Goal: Task Accomplishment & Management: Use online tool/utility

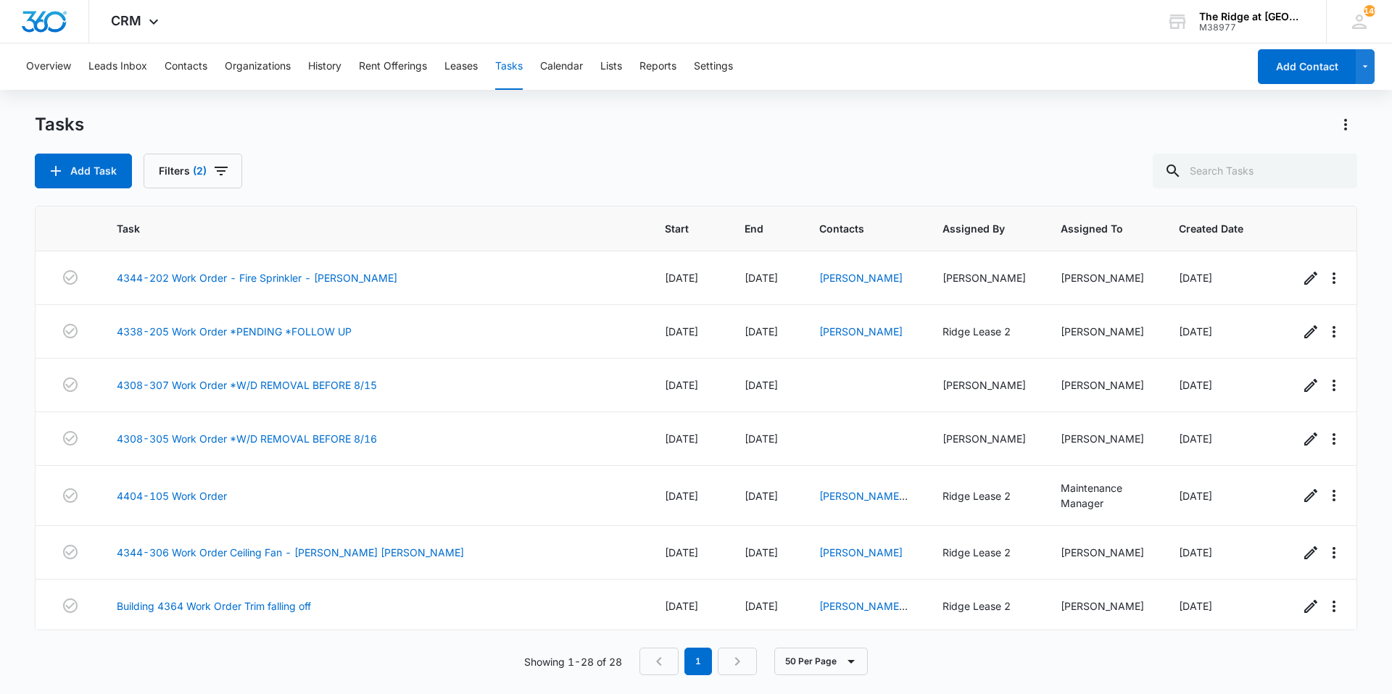
scroll to position [1147, 0]
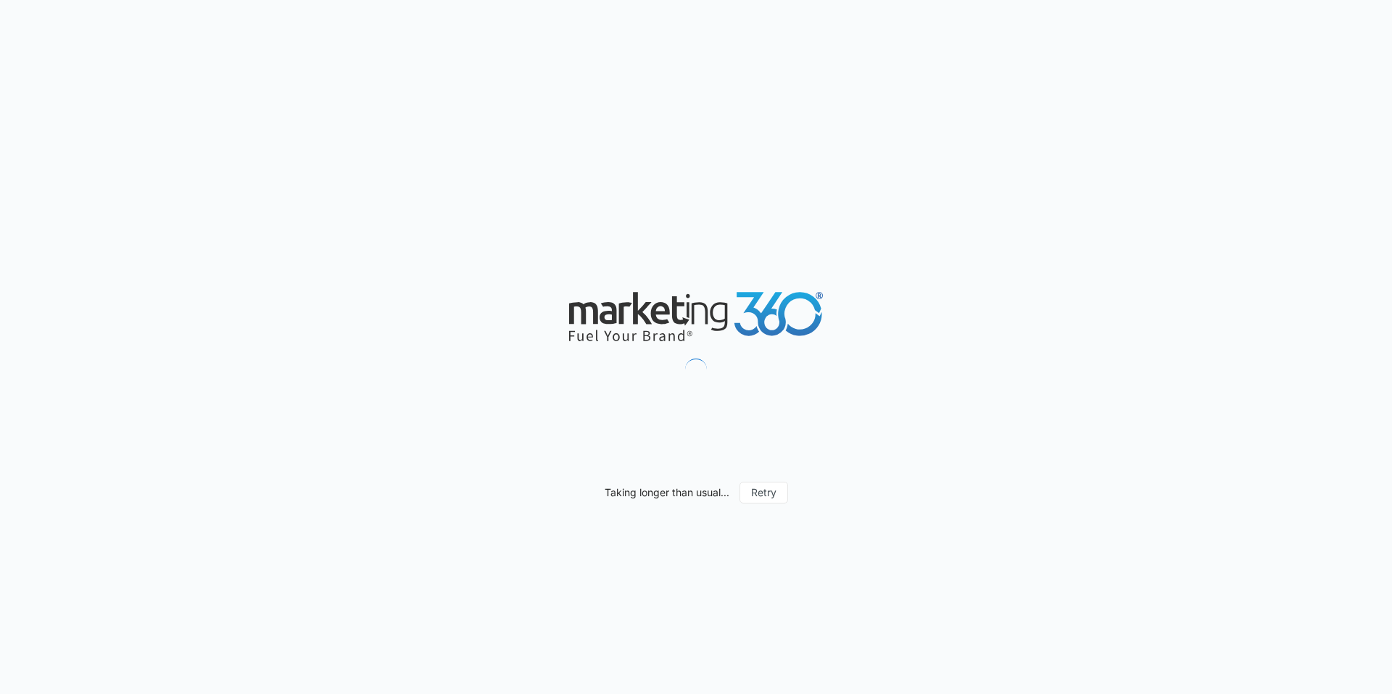
drag, startPoint x: 0, startPoint y: 0, endPoint x: 135, endPoint y: 49, distance: 143.6
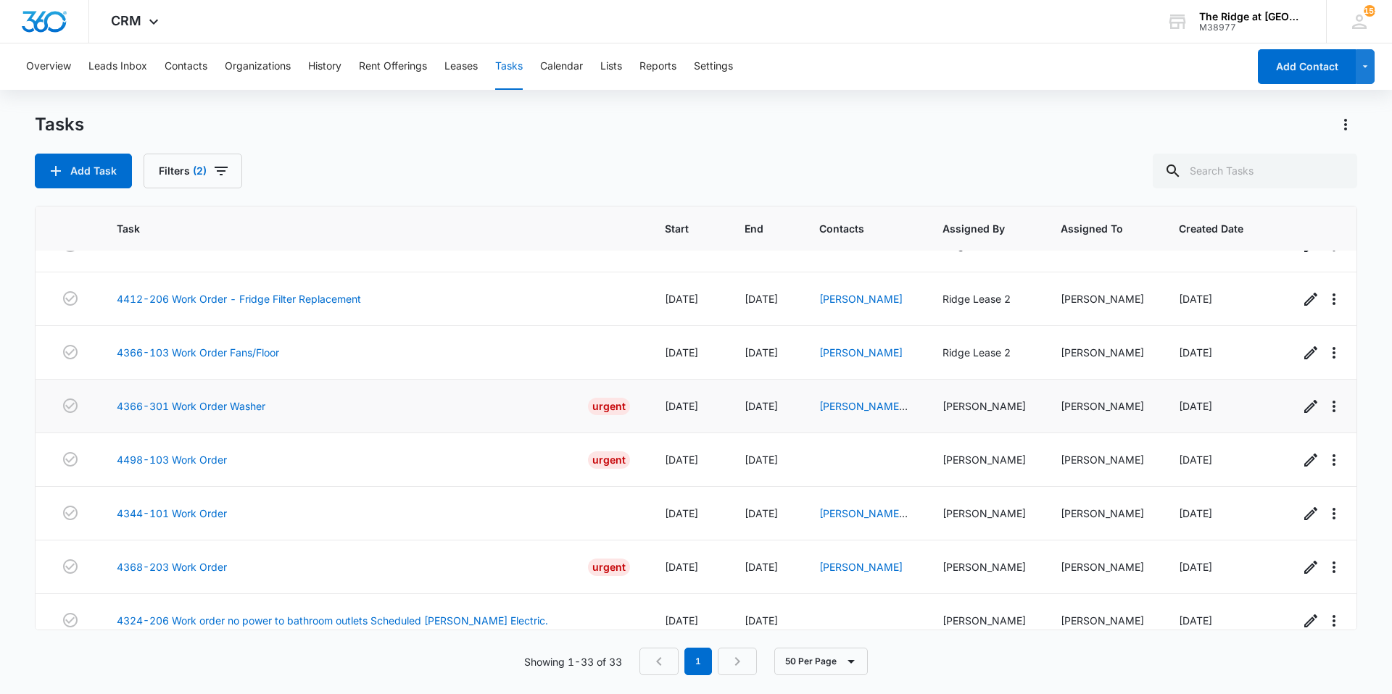
scroll to position [1415, 0]
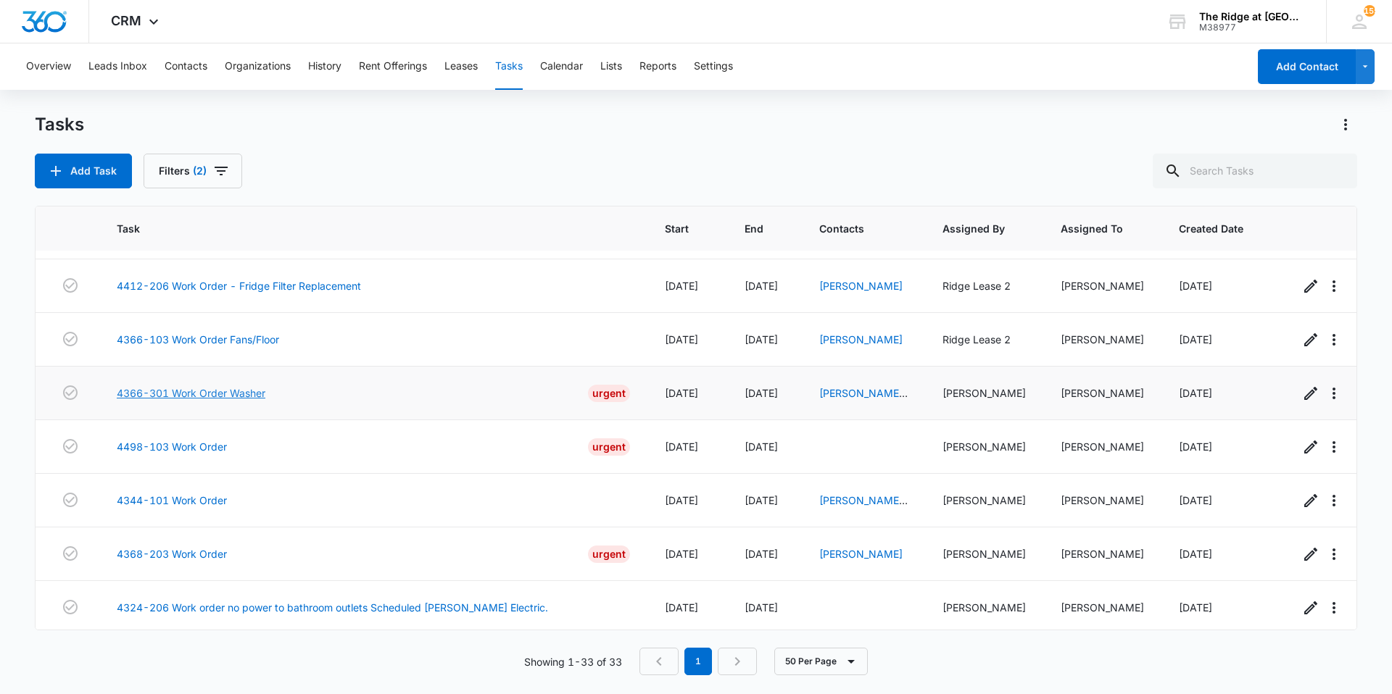
click at [197, 386] on link "4366-301 Work Order Washer" at bounding box center [191, 393] width 149 height 15
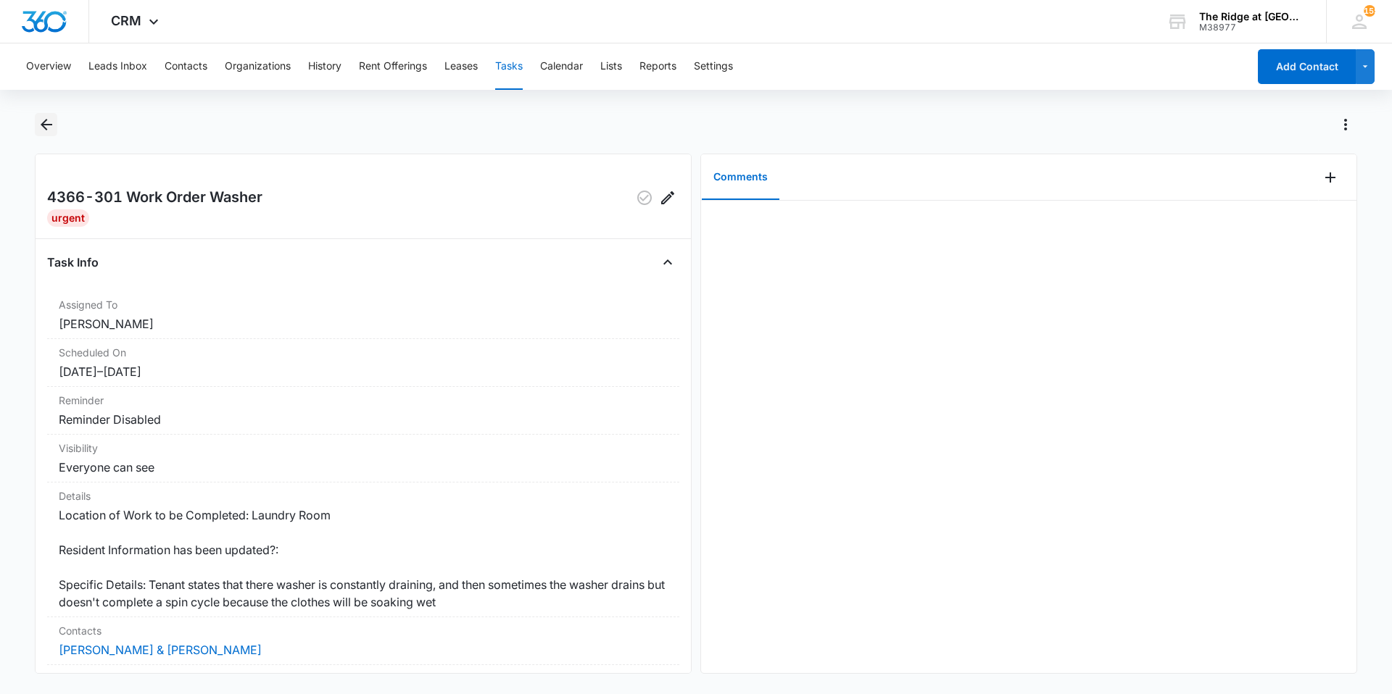
click at [40, 133] on button "Back" at bounding box center [46, 124] width 22 height 23
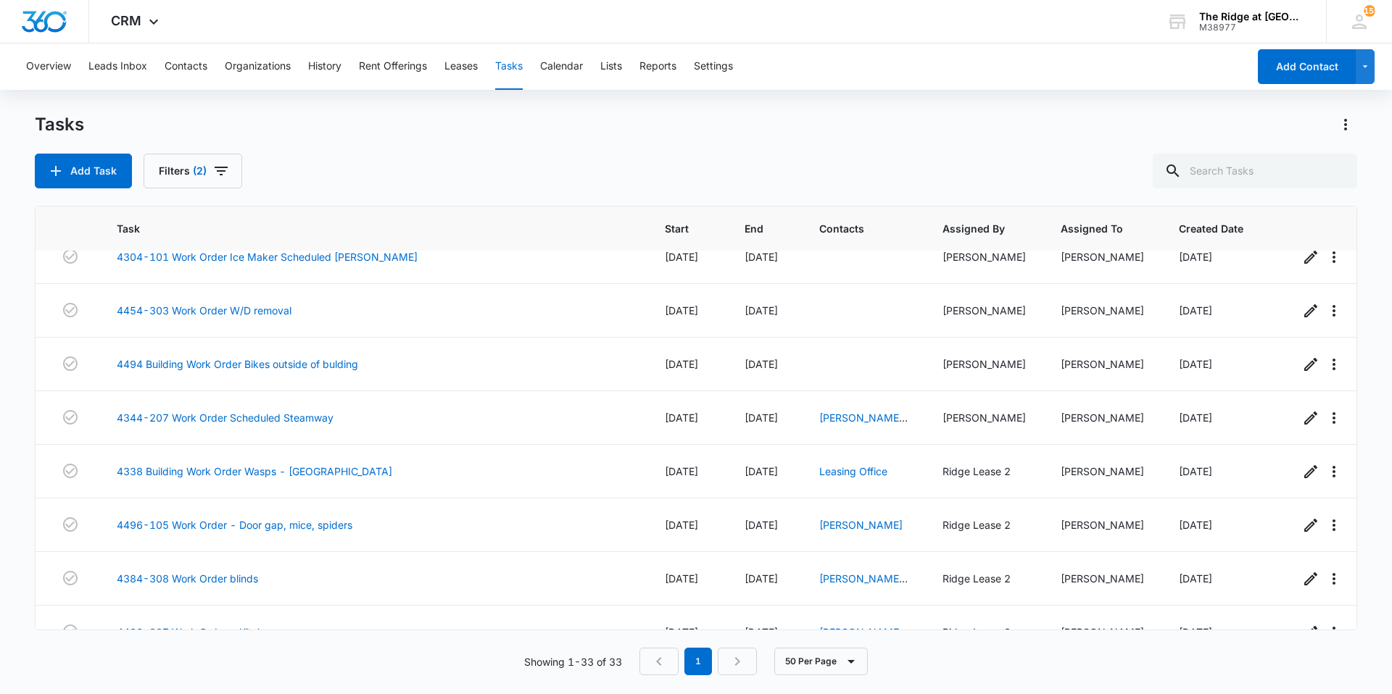
scroll to position [1415, 0]
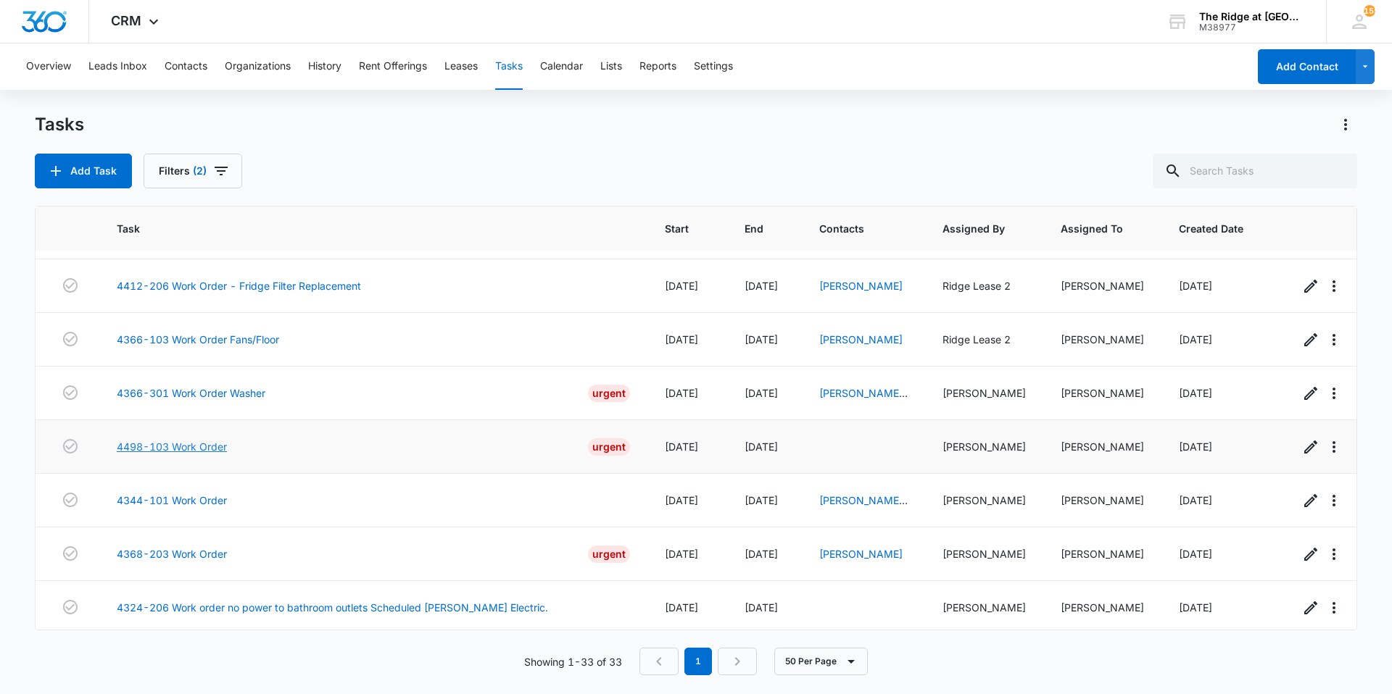
click at [190, 439] on link "4498-103 Work Order" at bounding box center [172, 446] width 110 height 15
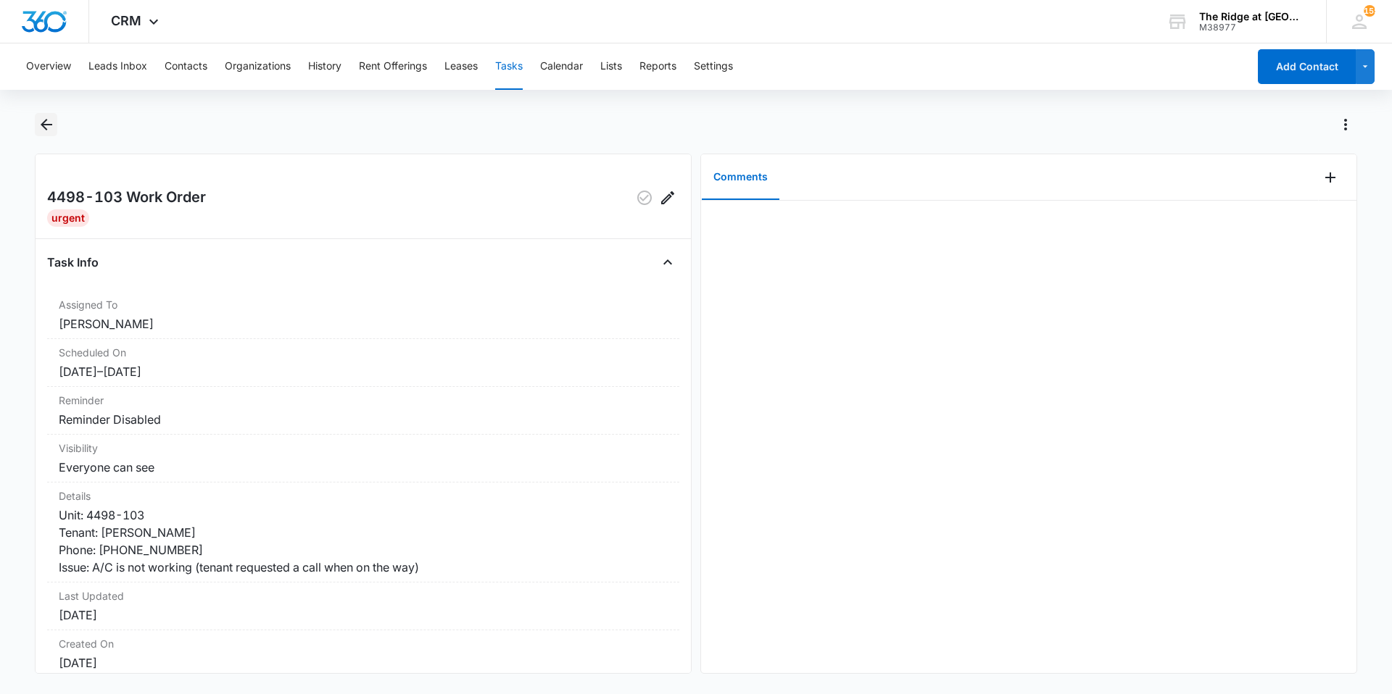
click at [42, 133] on button "Back" at bounding box center [46, 124] width 22 height 23
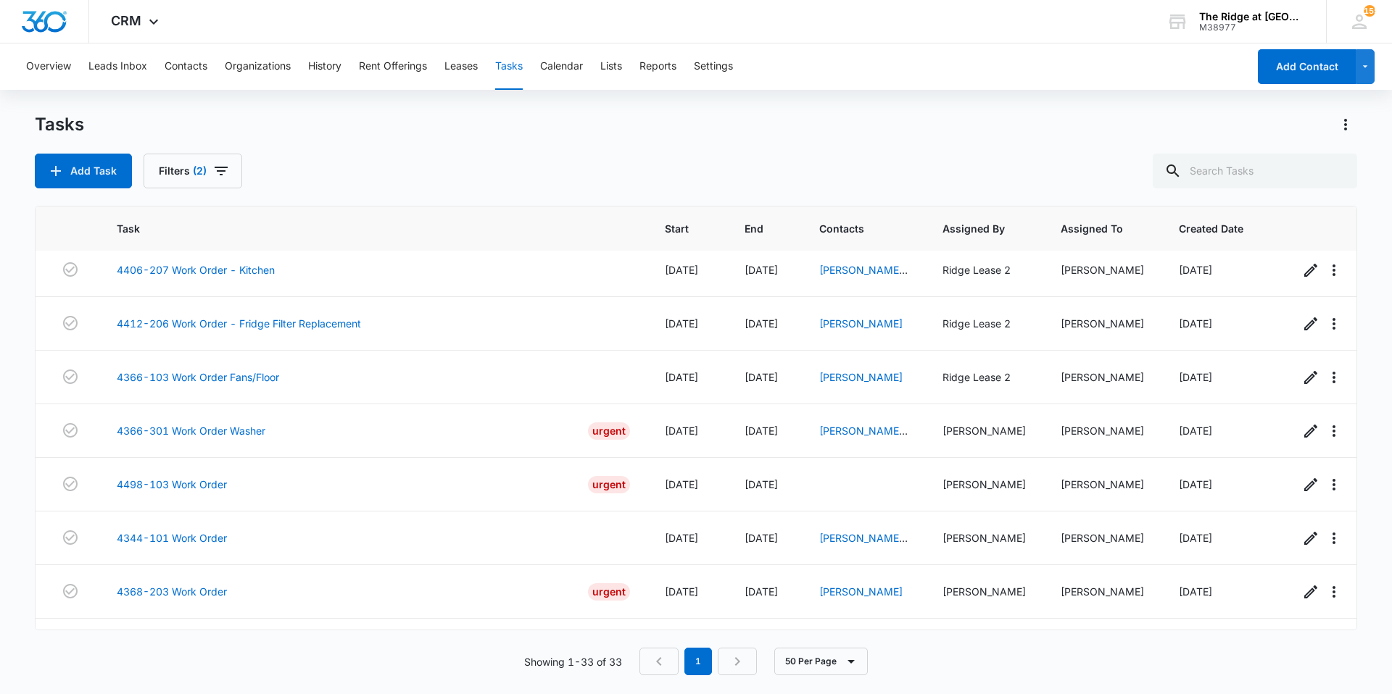
scroll to position [1415, 0]
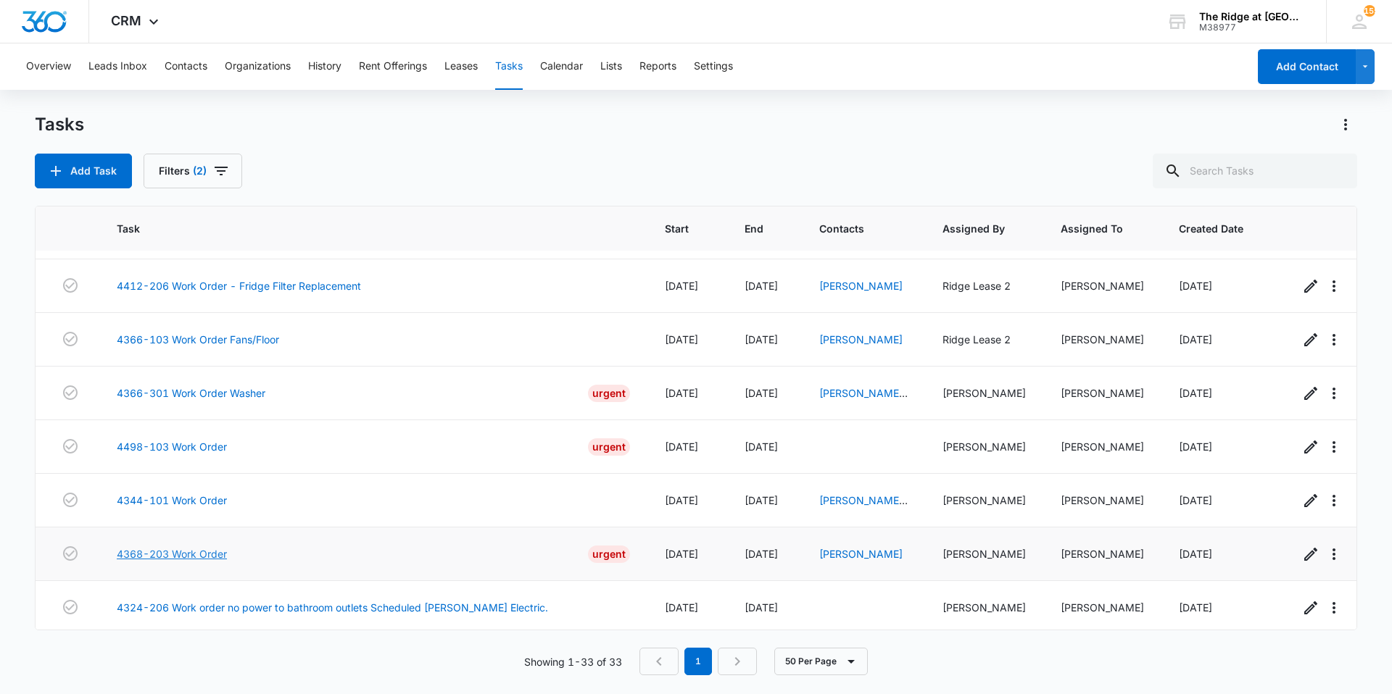
click at [181, 547] on link "4368-203 Work Order" at bounding box center [172, 554] width 110 height 15
